Goal: Use online tool/utility: Utilize a website feature to perform a specific function

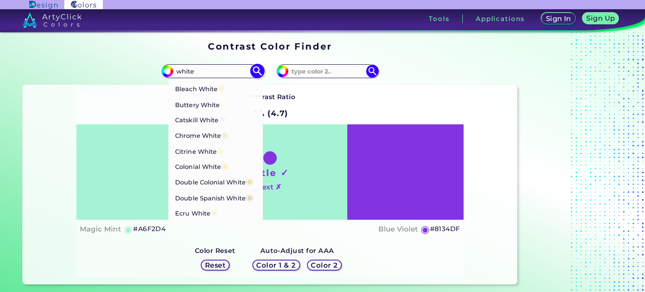
scroll to position [58, 0]
type input "white"
click at [227, 118] on span "◉" at bounding box center [223, 119] width 8 height 11
type input "#eef6f7"
type input "#EEF6F7"
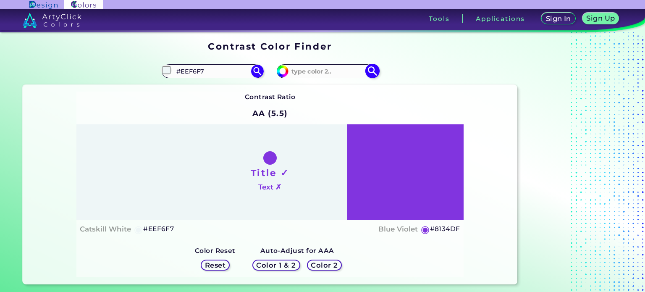
click at [332, 67] on input at bounding box center [328, 71] width 78 height 11
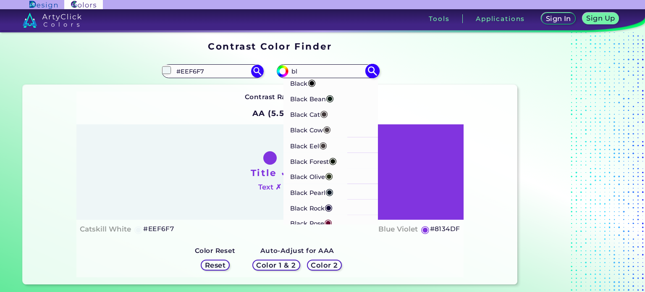
type input "bl"
click at [312, 80] on span "◉" at bounding box center [312, 82] width 8 height 11
type input "#000000"
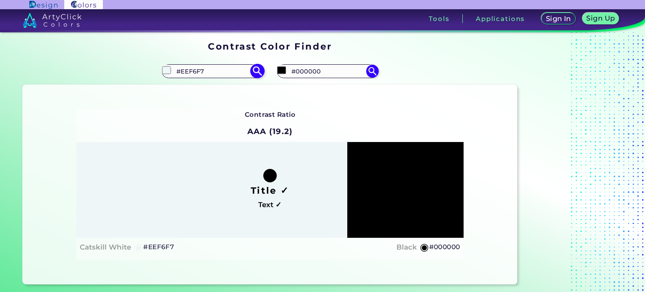
click at [195, 72] on input "#EEF6F7" at bounding box center [213, 71] width 78 height 11
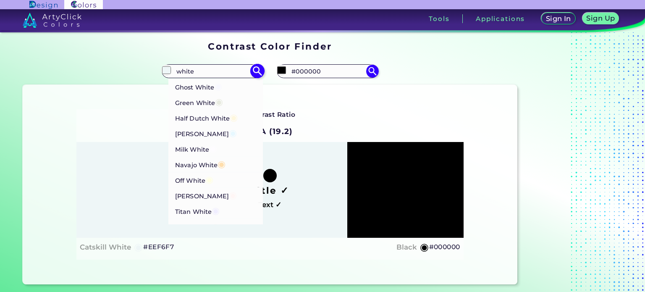
scroll to position [232, 0]
type input "white"
click at [229, 200] on span "◉" at bounding box center [233, 194] width 8 height 11
type input "#fff6f5"
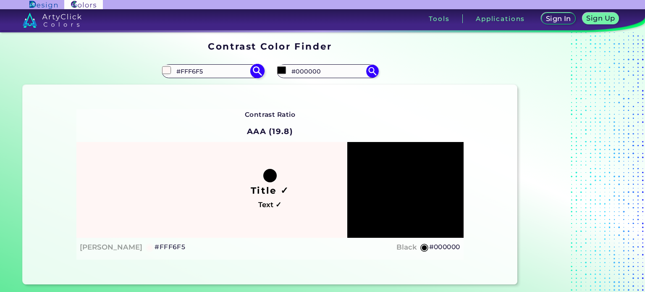
click at [217, 71] on input "#FFF6F5" at bounding box center [213, 71] width 78 height 11
type input "#"
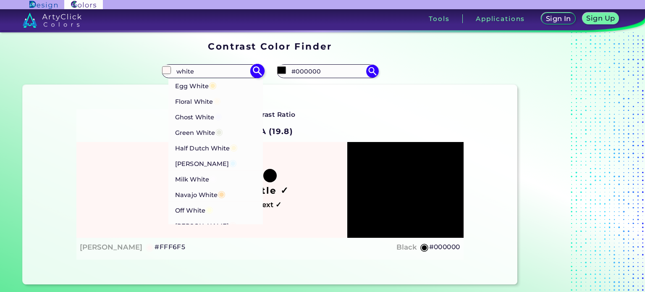
scroll to position [198, 0]
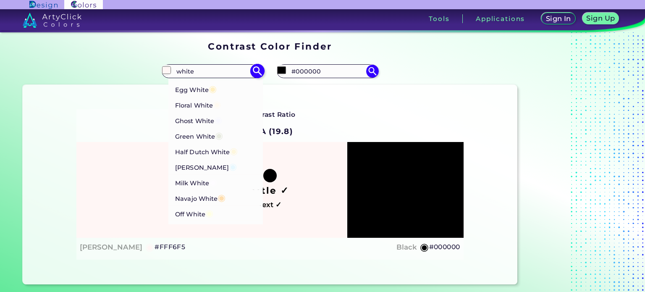
type input "white"
click at [216, 78] on span "◉" at bounding box center [215, 72] width 8 height 11
type input "#f5f3e5"
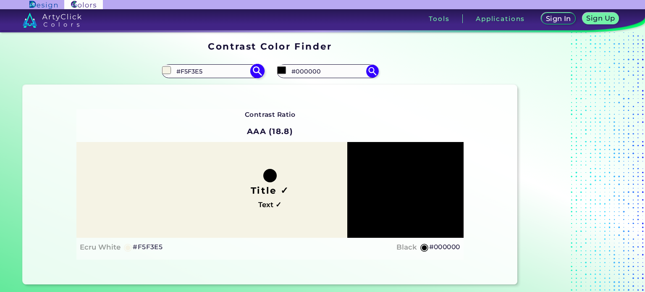
click at [219, 71] on input "#F5F3E5" at bounding box center [213, 71] width 78 height 11
type input "#"
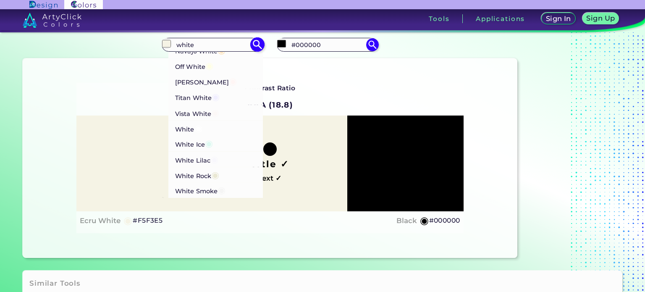
scroll to position [28, 0]
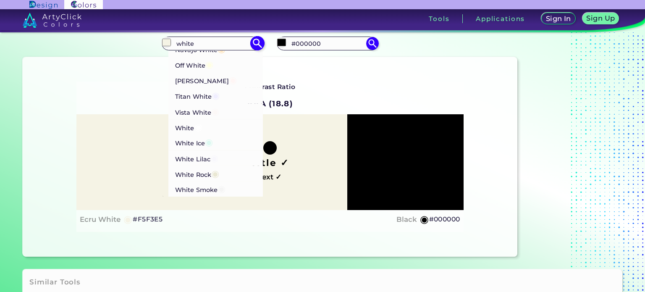
type input "white"
click at [229, 93] on li "Titan White ◉" at bounding box center [216, 96] width 95 height 16
type input "#f0eeff"
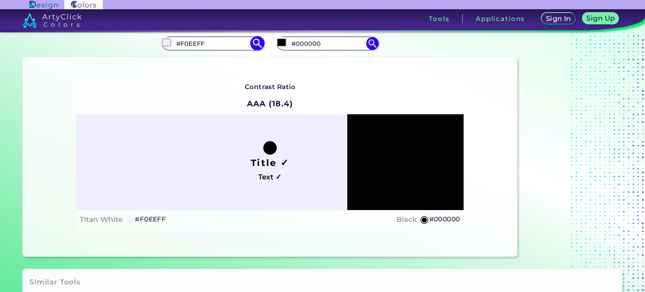
click at [230, 38] on input "#F0EEFF" at bounding box center [213, 43] width 78 height 11
type input "#"
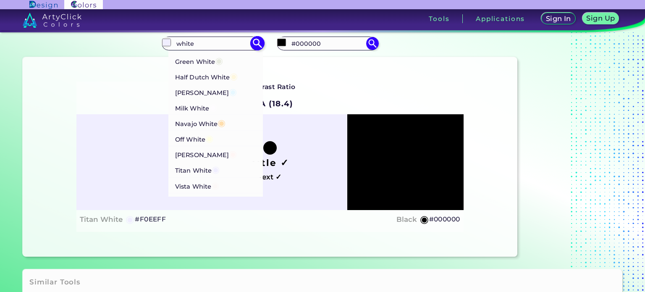
scroll to position [247, 0]
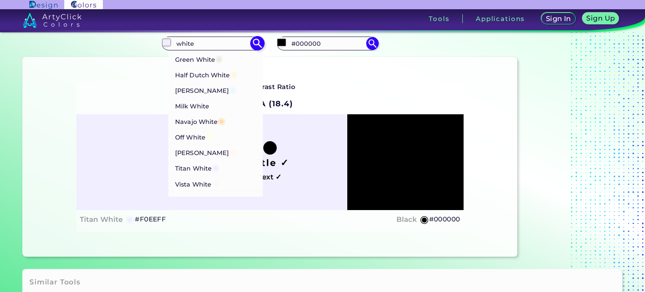
type input "white"
click at [207, 97] on p "[PERSON_NAME] ◉" at bounding box center [206, 90] width 62 height 16
type input "#e7f8ff"
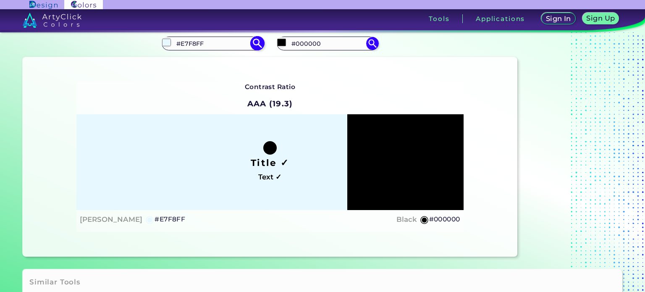
click at [211, 38] on input "#E7F8FF" at bounding box center [213, 43] width 78 height 11
type input "#"
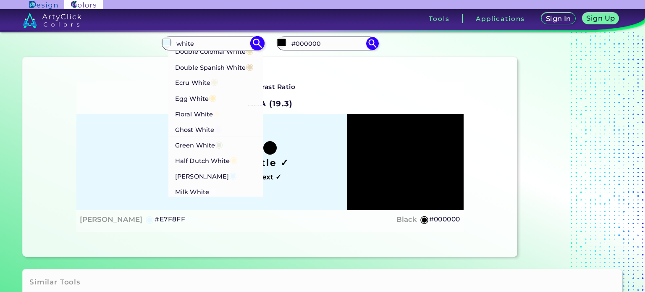
scroll to position [162, 0]
type input "white"
click at [217, 117] on span "◉" at bounding box center [217, 111] width 8 height 11
type input "#fffaf0"
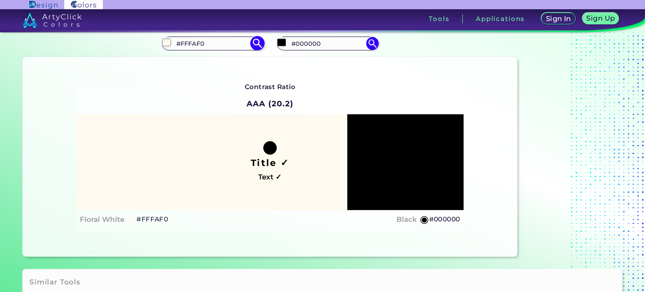
click at [215, 45] on input "#FFFAF0" at bounding box center [213, 43] width 78 height 11
type input "#"
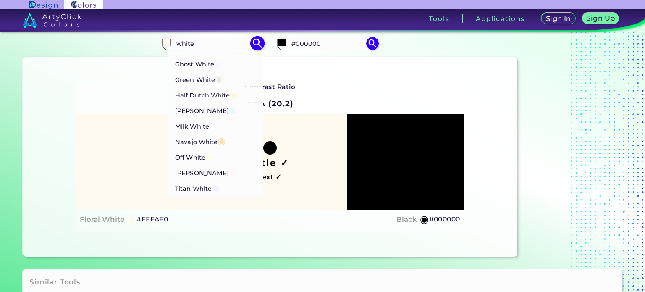
scroll to position [227, 0]
type input "white"
click at [213, 131] on span "◉" at bounding box center [213, 125] width 8 height 11
type input "#fefcff"
type input "#FEFCFF"
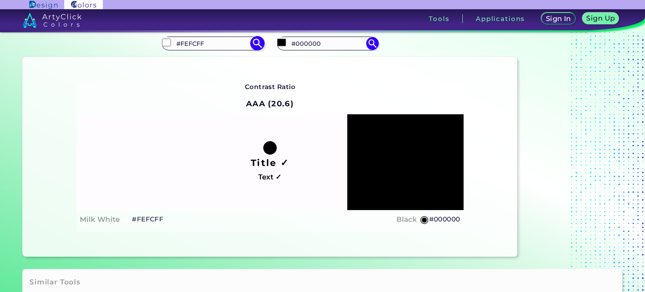
click at [194, 42] on input "#FEFCFF" at bounding box center [213, 43] width 78 height 11
